Goal: Transaction & Acquisition: Purchase product/service

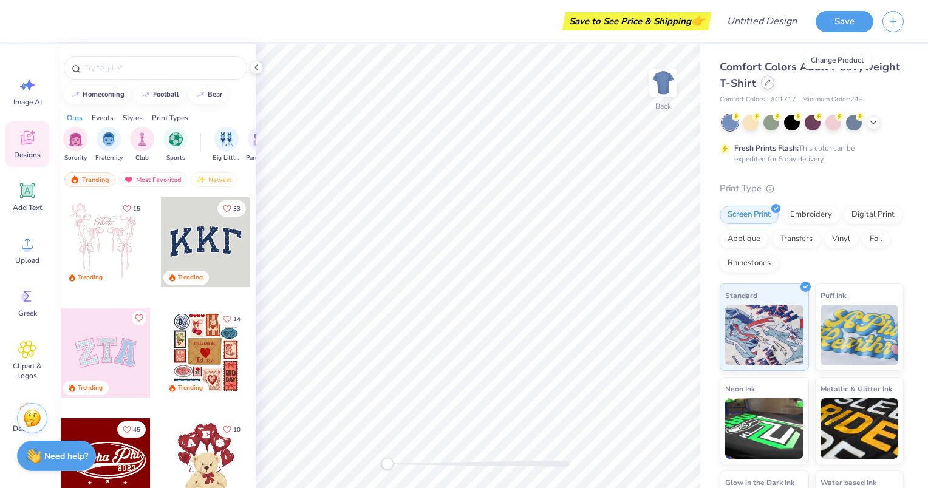
click at [770, 80] on icon at bounding box center [767, 83] width 6 height 6
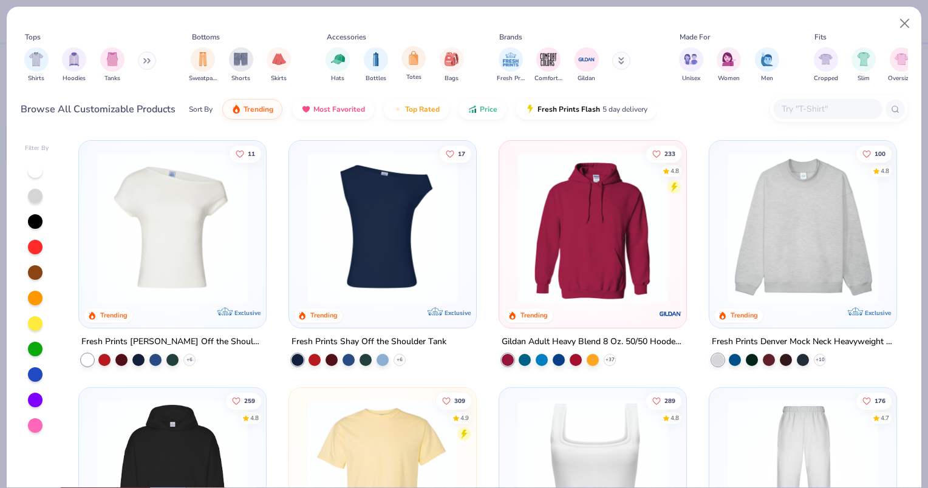
click at [403, 70] on div "Totes" at bounding box center [413, 64] width 24 height 36
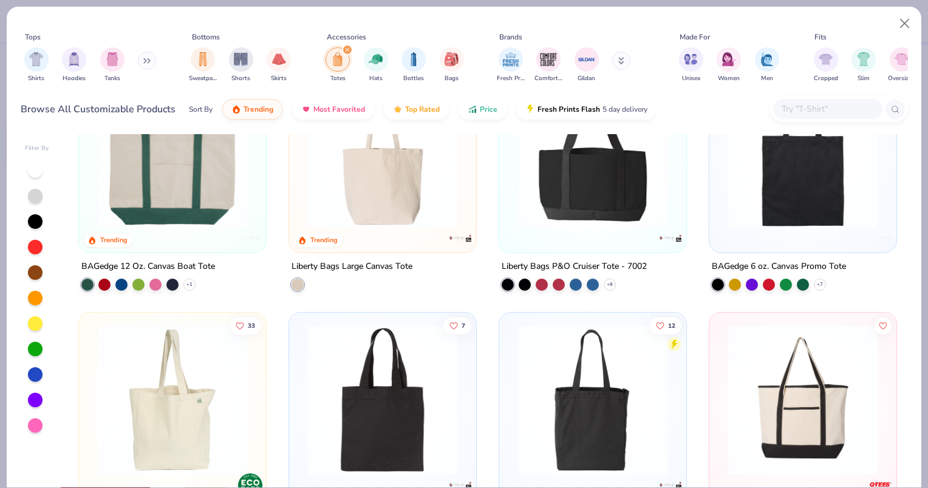
scroll to position [75, 0]
click at [384, 180] on img at bounding box center [382, 153] width 163 height 151
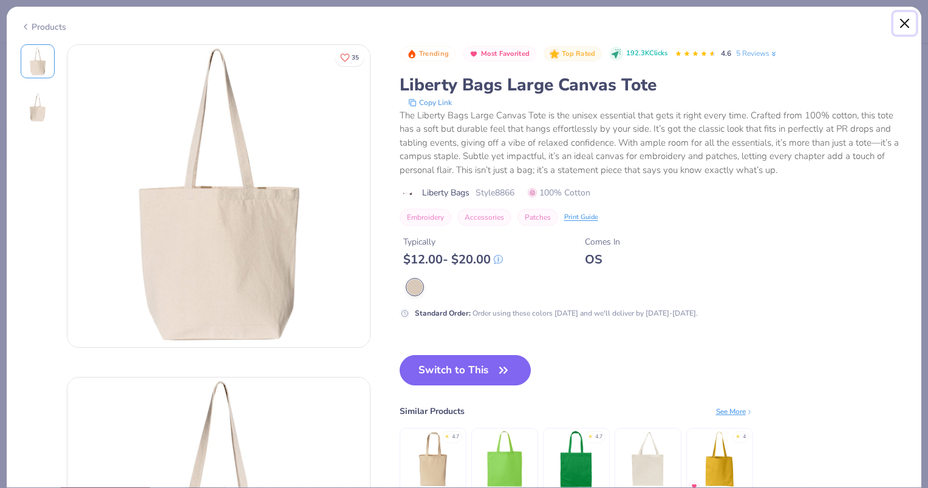
click at [902, 25] on button "Close" at bounding box center [904, 23] width 23 height 23
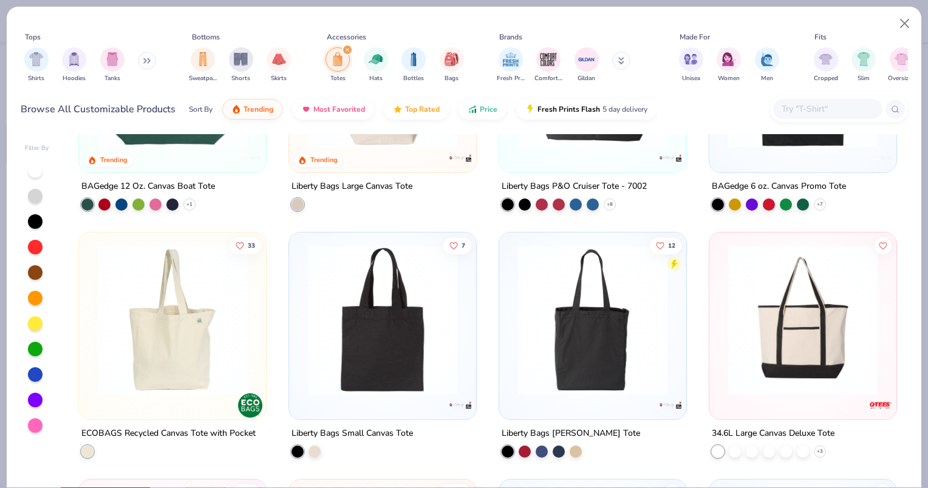
scroll to position [157, 0]
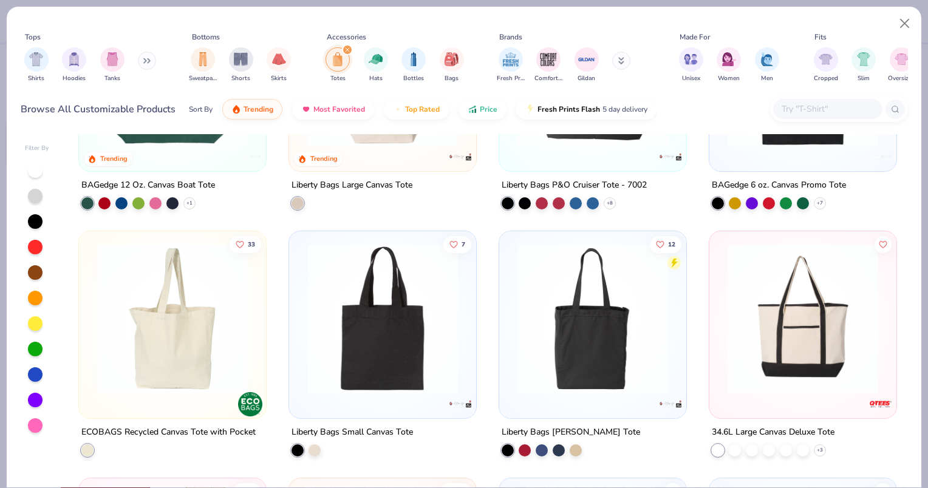
click at [92, 368] on img at bounding box center [10, 318] width 163 height 151
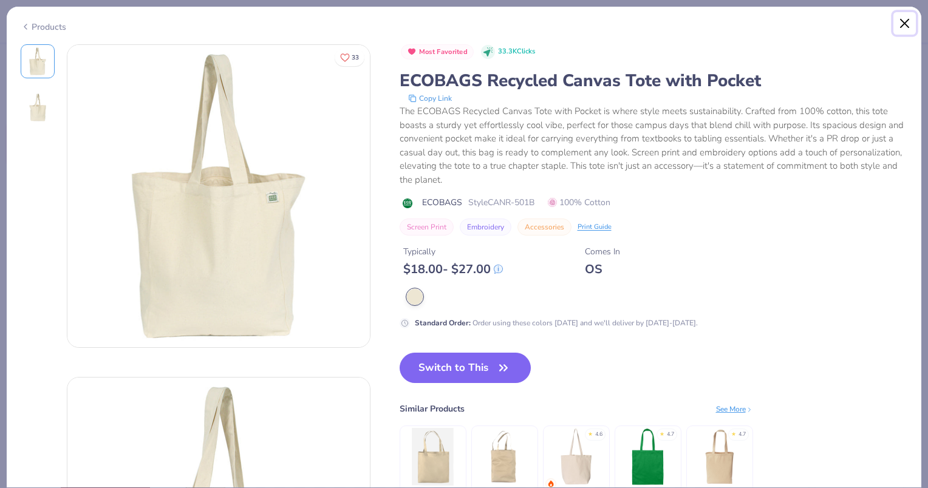
click at [900, 25] on button "Close" at bounding box center [904, 23] width 23 height 23
